Goal: Information Seeking & Learning: Learn about a topic

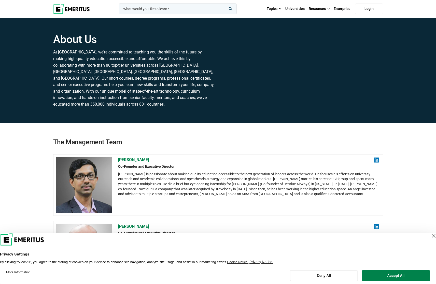
click at [430, 236] on div "Close Layer" at bounding box center [433, 235] width 7 height 7
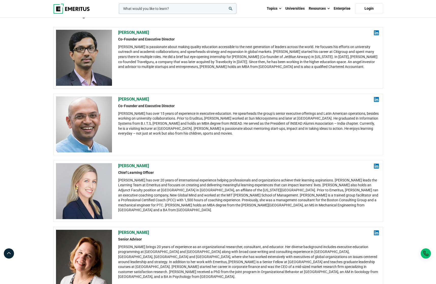
scroll to position [153, 0]
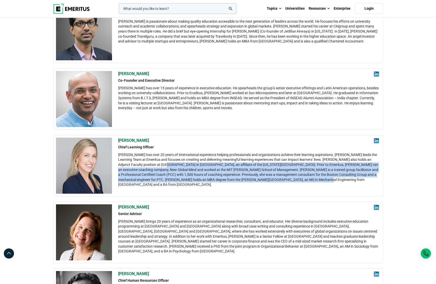
drag, startPoint x: 157, startPoint y: 167, endPoint x: 314, endPoint y: 181, distance: 157.2
click at [314, 181] on div "[PERSON_NAME] has over 20 years of international experience helping professiona…" at bounding box center [248, 170] width 261 height 35
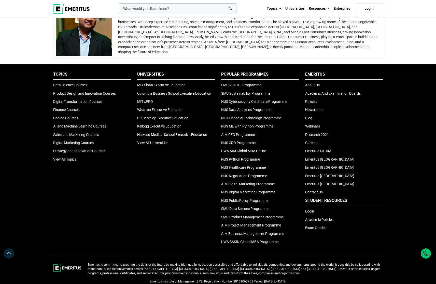
scroll to position [1023, 0]
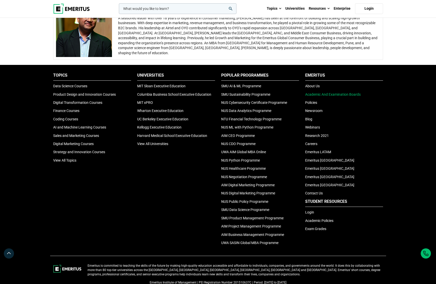
click at [317, 95] on link "Academic And Examination Boards" at bounding box center [333, 94] width 56 height 4
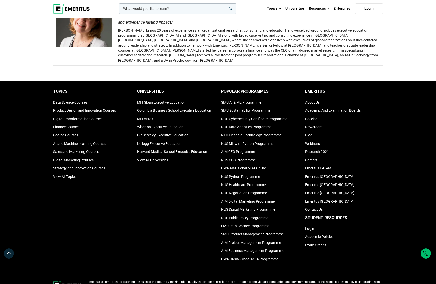
scroll to position [484, 0]
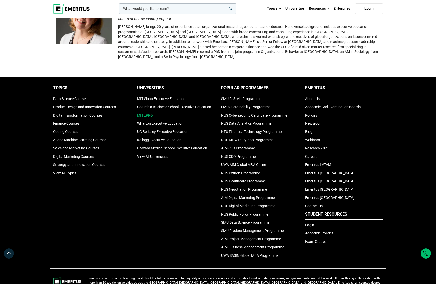
click at [149, 113] on link "MIT xPRO" at bounding box center [145, 115] width 16 height 4
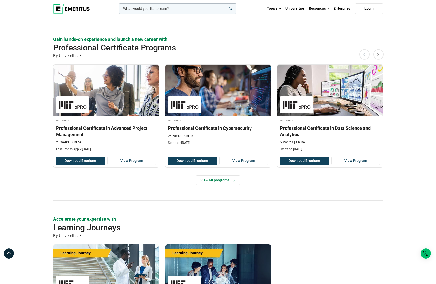
scroll to position [563, 0]
